Goal: Task Accomplishment & Management: Use online tool/utility

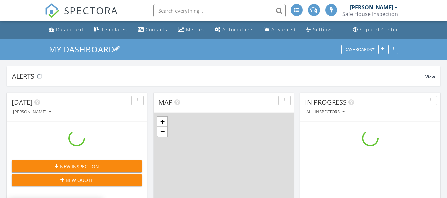
scroll to position [613, 458]
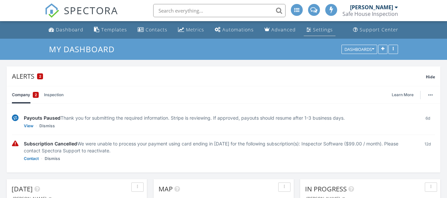
click at [313, 27] on div "Settings" at bounding box center [323, 29] width 20 height 6
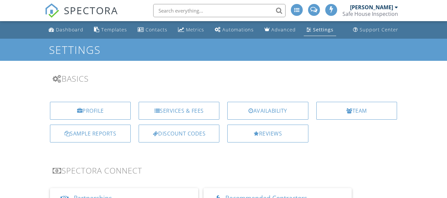
click at [367, 6] on div "[PERSON_NAME]" at bounding box center [371, 7] width 43 height 7
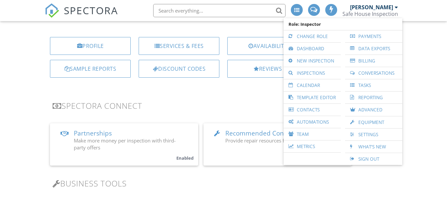
scroll to position [74, 0]
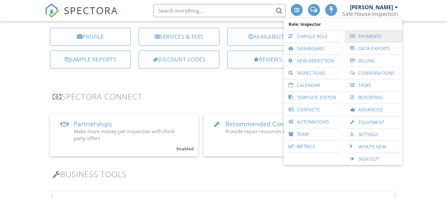
click at [370, 36] on link "Payments" at bounding box center [374, 36] width 51 height 12
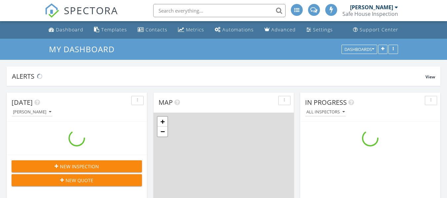
scroll to position [613, 458]
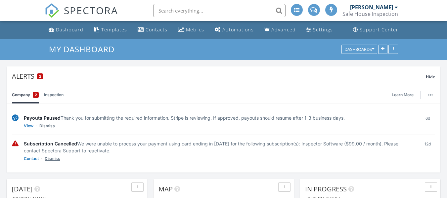
click at [56, 159] on link "Dismiss" at bounding box center [53, 159] width 16 height 7
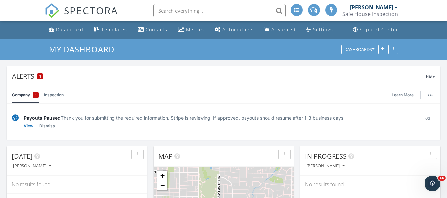
scroll to position [0, 0]
click at [114, 27] on div "Templates" at bounding box center [114, 29] width 26 height 6
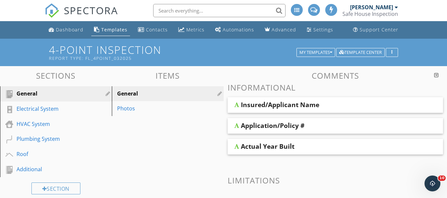
click at [199, 67] on div "Sections General Electrical System HVAC System Plumbing System Roof Additional …" at bounding box center [223, 182] width 447 height 233
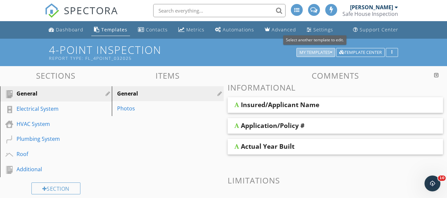
click at [322, 53] on div "My Templates" at bounding box center [316, 52] width 33 height 5
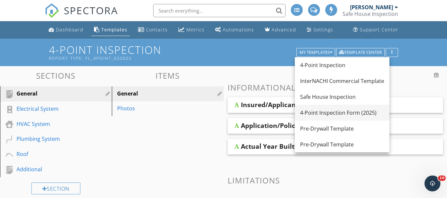
click at [331, 116] on div "4-Point Inspection Form (2025)" at bounding box center [342, 113] width 84 height 8
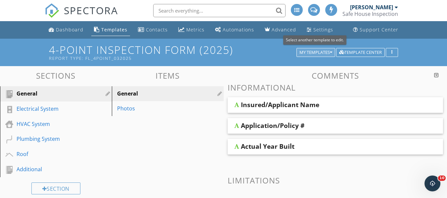
click at [324, 53] on div "My Templates" at bounding box center [316, 52] width 33 height 5
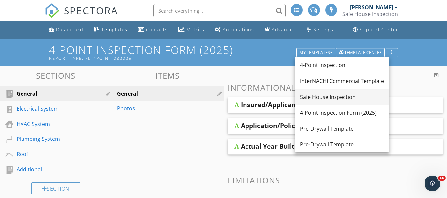
click at [320, 95] on div "Safe House Inspection" at bounding box center [342, 97] width 84 height 8
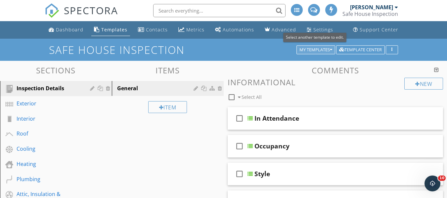
click at [307, 51] on div "My Templates" at bounding box center [316, 50] width 33 height 5
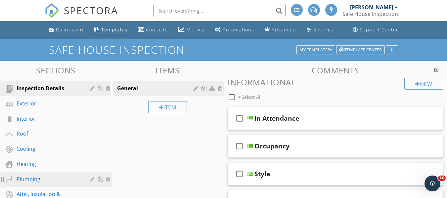
click at [39, 176] on div "Plumbing" at bounding box center [49, 180] width 64 height 8
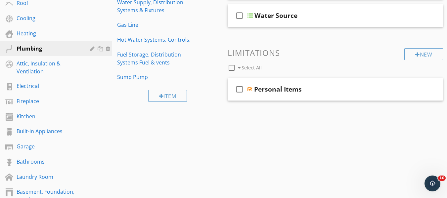
scroll to position [142, 0]
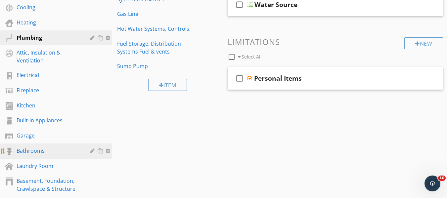
click at [45, 156] on link "Bathrooms" at bounding box center [57, 151] width 110 height 15
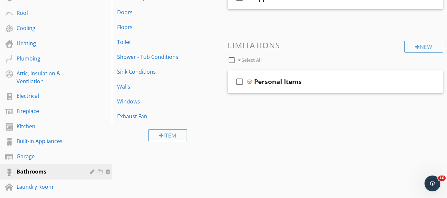
scroll to position [59, 0]
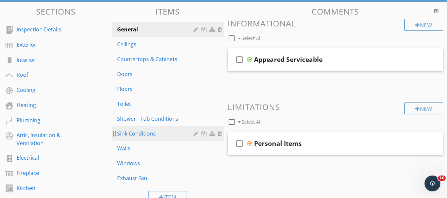
drag, startPoint x: 147, startPoint y: 122, endPoint x: 152, endPoint y: 127, distance: 7.3
click at [147, 122] on div "Shower - Tub Conditions" at bounding box center [156, 119] width 79 height 8
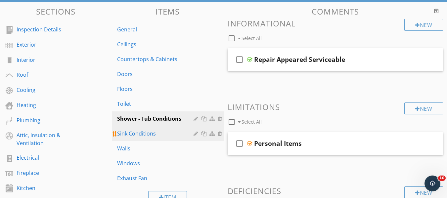
click at [141, 133] on div "Sink Conditions" at bounding box center [156, 134] width 79 height 8
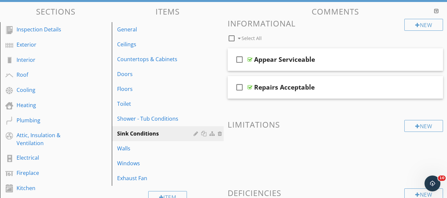
scroll to position [0, 0]
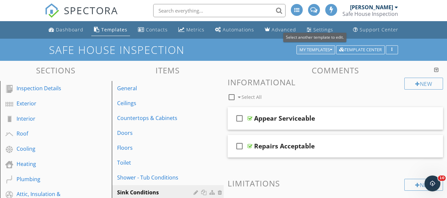
click at [321, 50] on div "My Templates" at bounding box center [316, 50] width 33 height 5
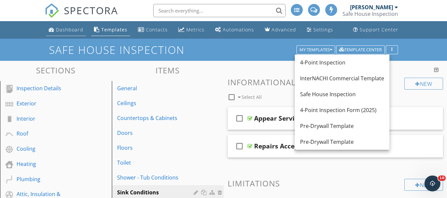
click at [75, 31] on div "Dashboard" at bounding box center [69, 29] width 27 height 6
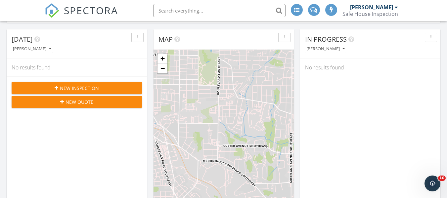
scroll to position [65, 0]
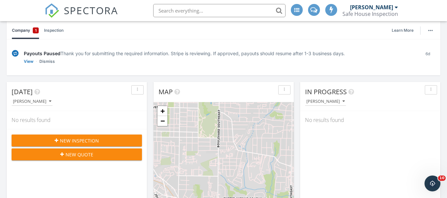
click at [119, 136] on button "New Inspection" at bounding box center [77, 141] width 131 height 12
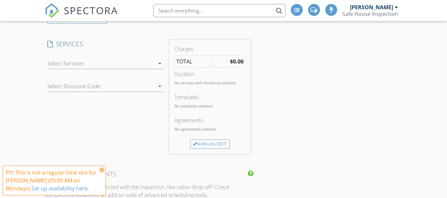
scroll to position [359, 0]
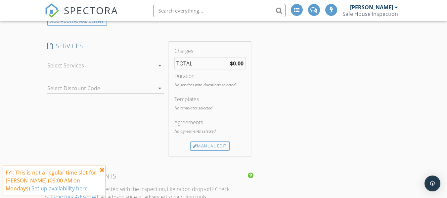
click at [162, 68] on icon "arrow_drop_down" at bounding box center [160, 66] width 8 height 8
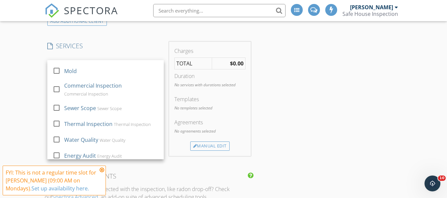
scroll to position [0, 0]
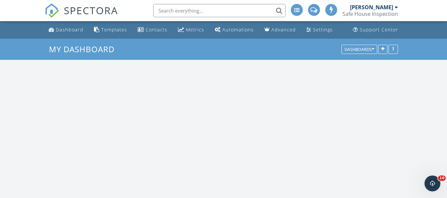
scroll to position [613, 458]
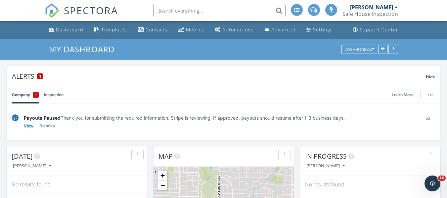
click at [28, 126] on link "View" at bounding box center [29, 126] width 10 height 7
